Goal: Task Accomplishment & Management: Manage account settings

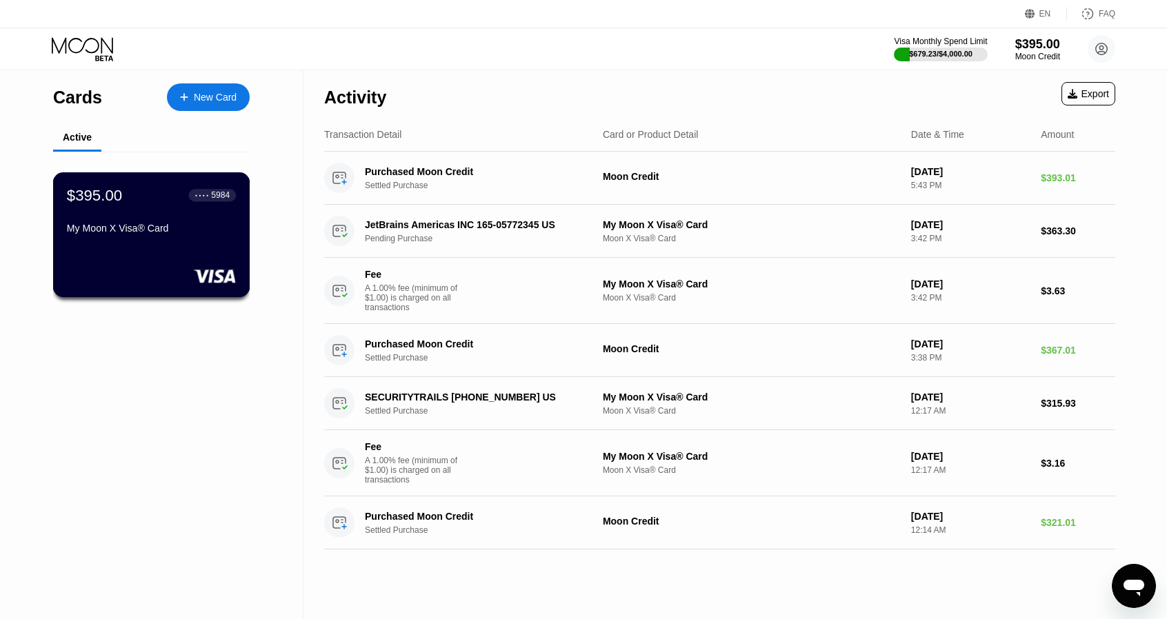
click at [201, 239] on div "My Moon X Visa® Card" at bounding box center [151, 231] width 169 height 17
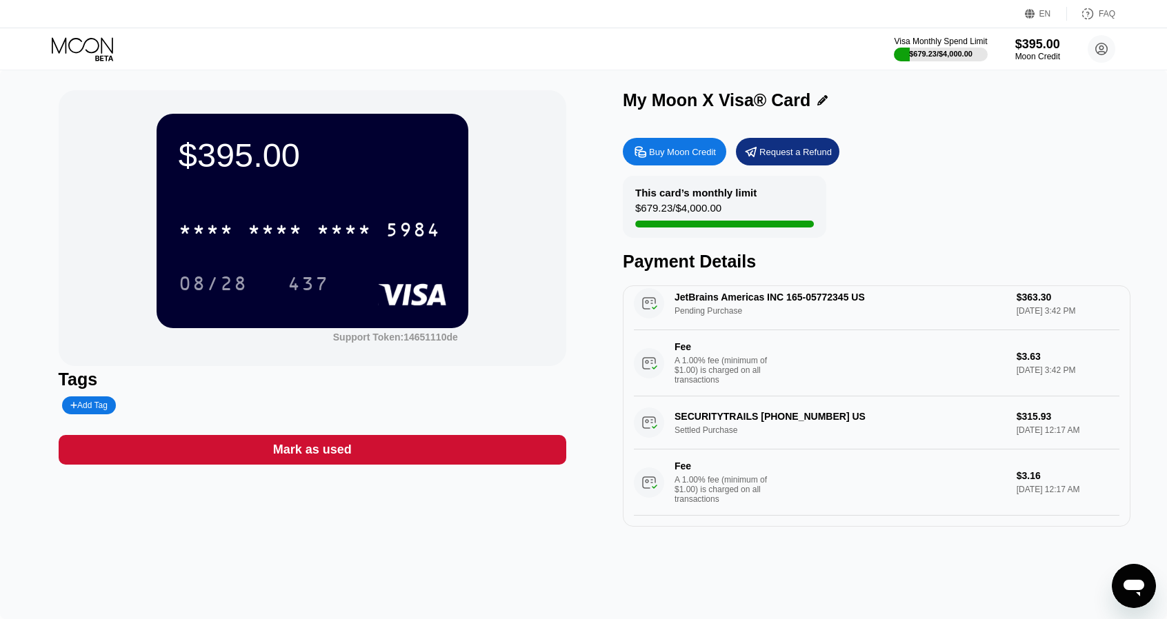
scroll to position [40, 0]
click at [70, 48] on icon at bounding box center [84, 49] width 64 height 24
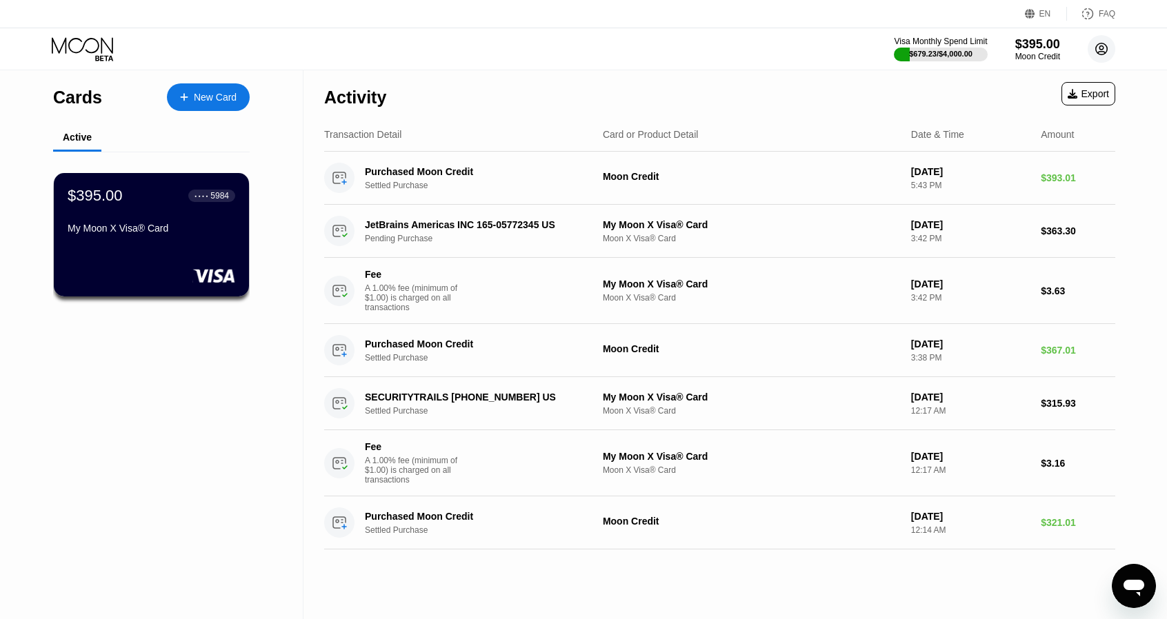
click at [1105, 48] on circle at bounding box center [1101, 49] width 28 height 28
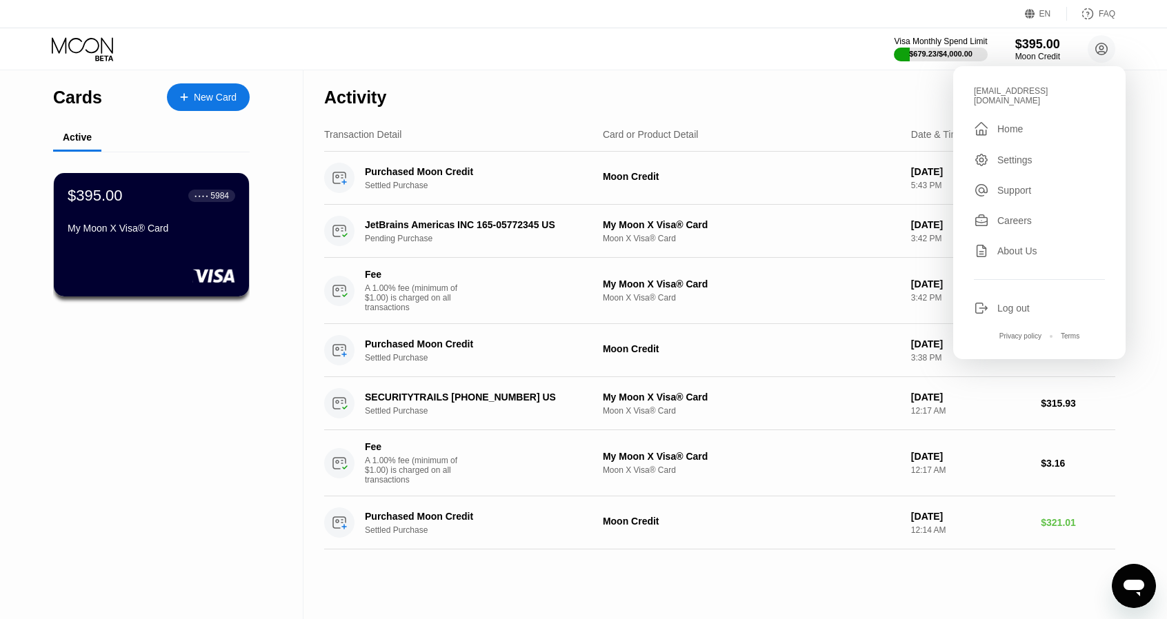
click at [1005, 88] on div "[EMAIL_ADDRESS][DOMAIN_NAME]" at bounding box center [1039, 95] width 131 height 19
copy div "itvmgrdw@streetwormail.com "
